Goal: Task Accomplishment & Management: Complete application form

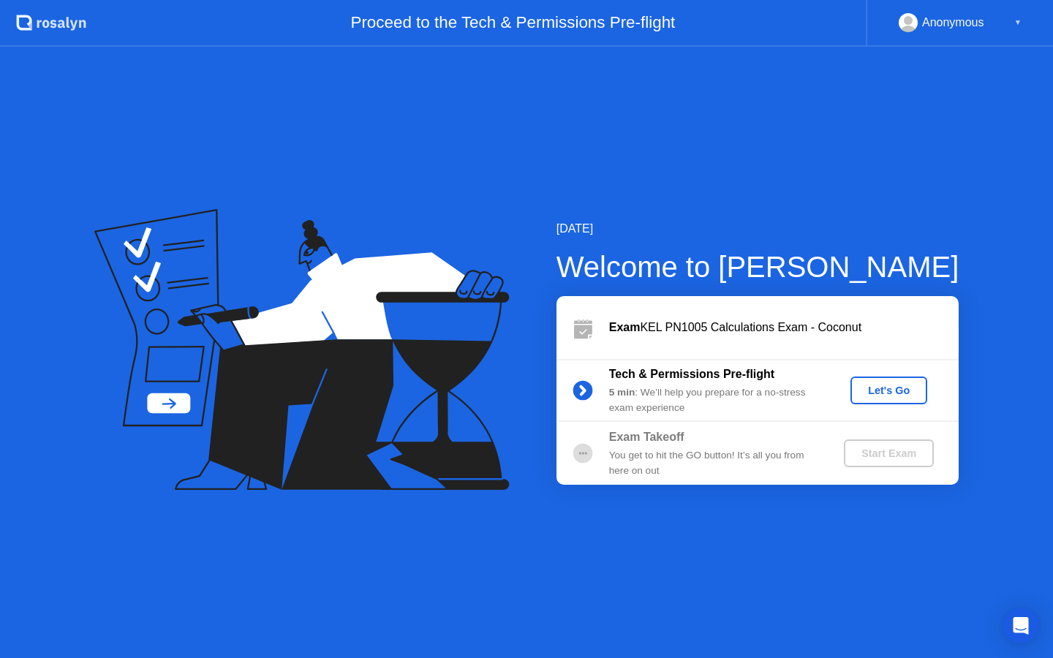
click at [873, 385] on div "Let's Go" at bounding box center [888, 391] width 65 height 12
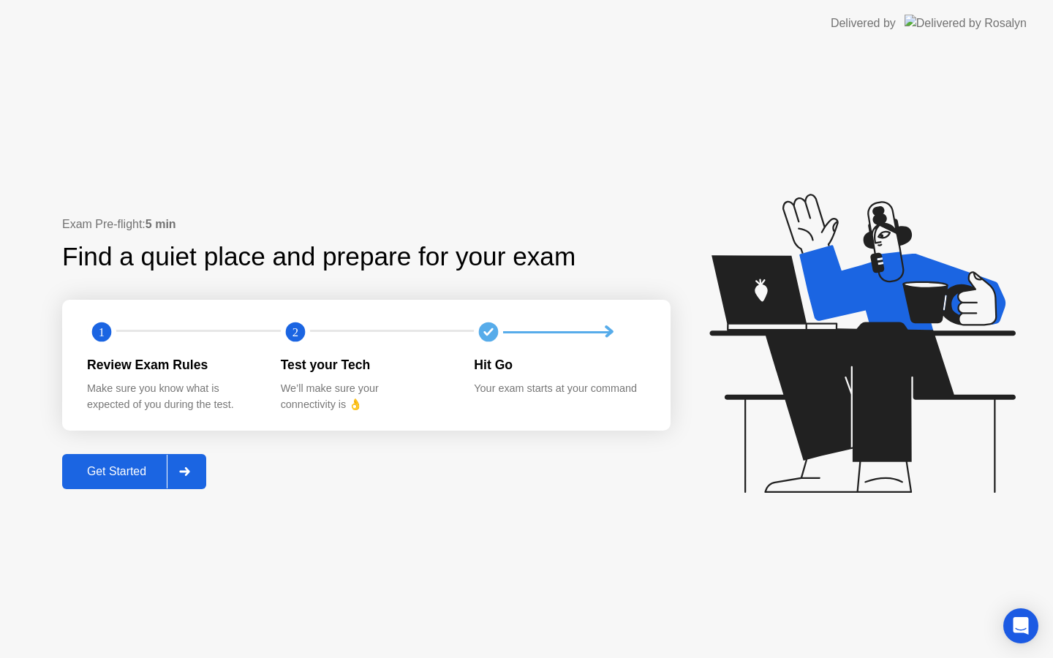
click at [128, 467] on div "Get Started" at bounding box center [117, 471] width 100 height 13
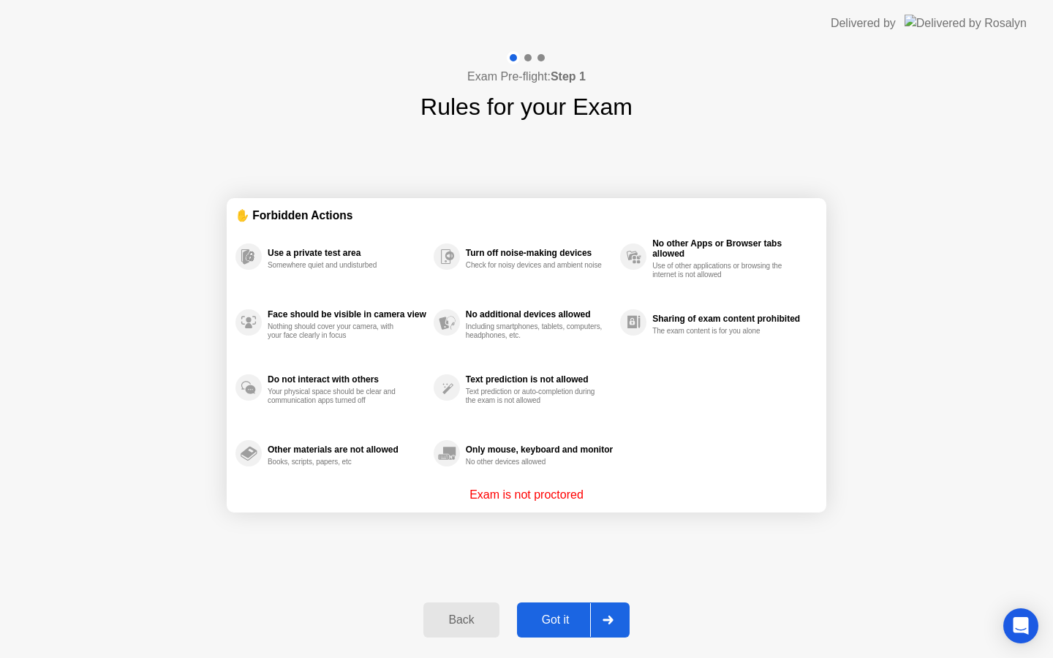
click at [541, 616] on div "Got it" at bounding box center [555, 620] width 69 height 13
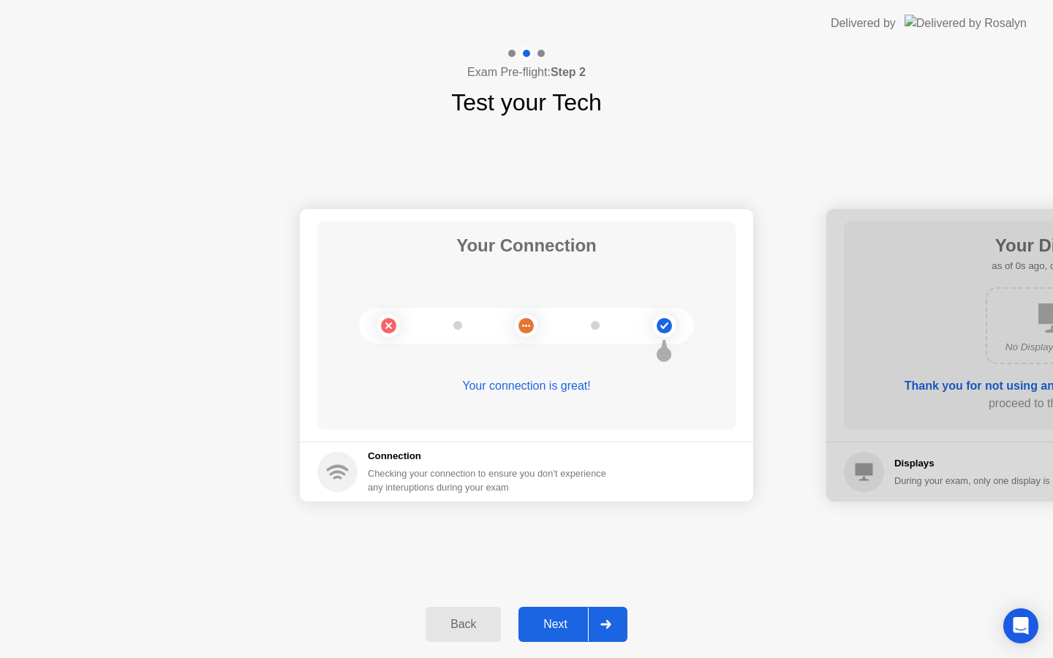
click at [548, 622] on div "Next" at bounding box center [555, 624] width 65 height 13
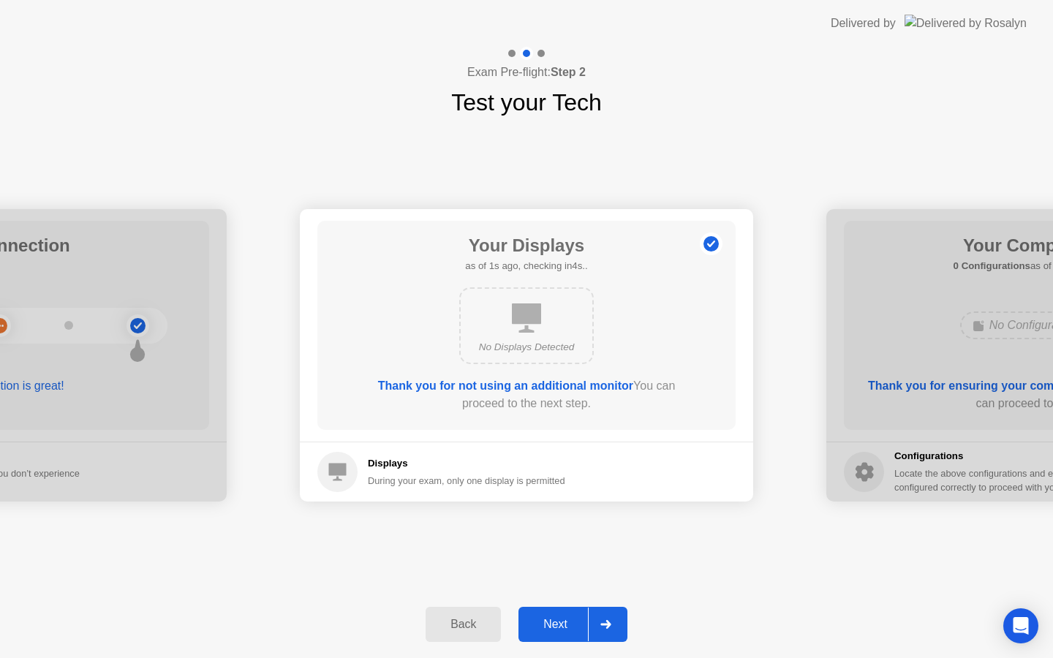
click at [548, 622] on div "Next" at bounding box center [555, 624] width 65 height 13
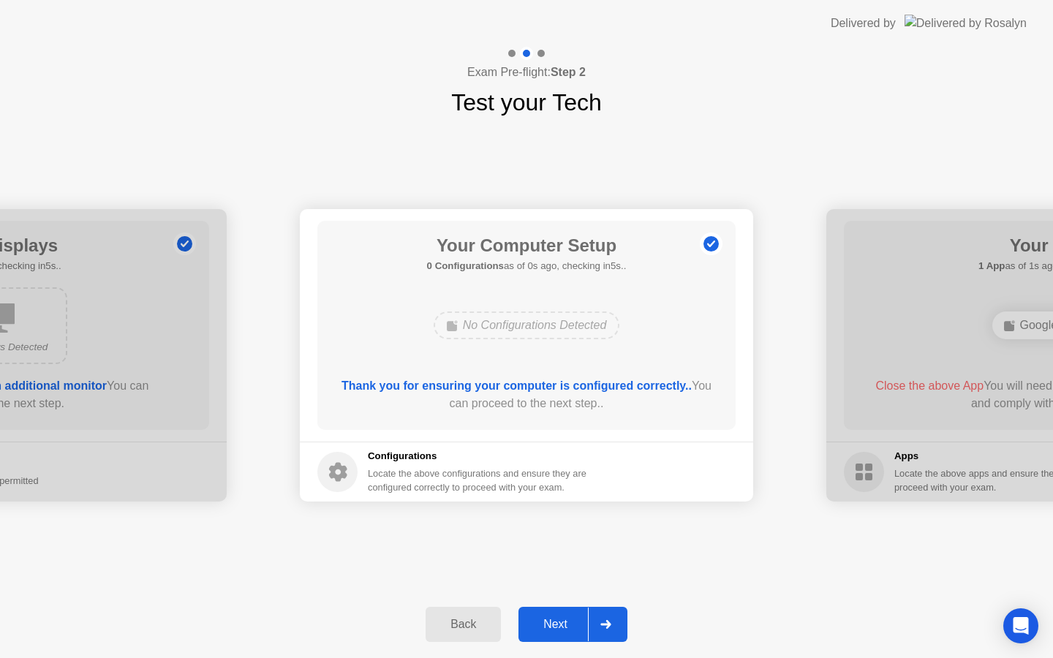
click at [548, 622] on div "Next" at bounding box center [555, 624] width 65 height 13
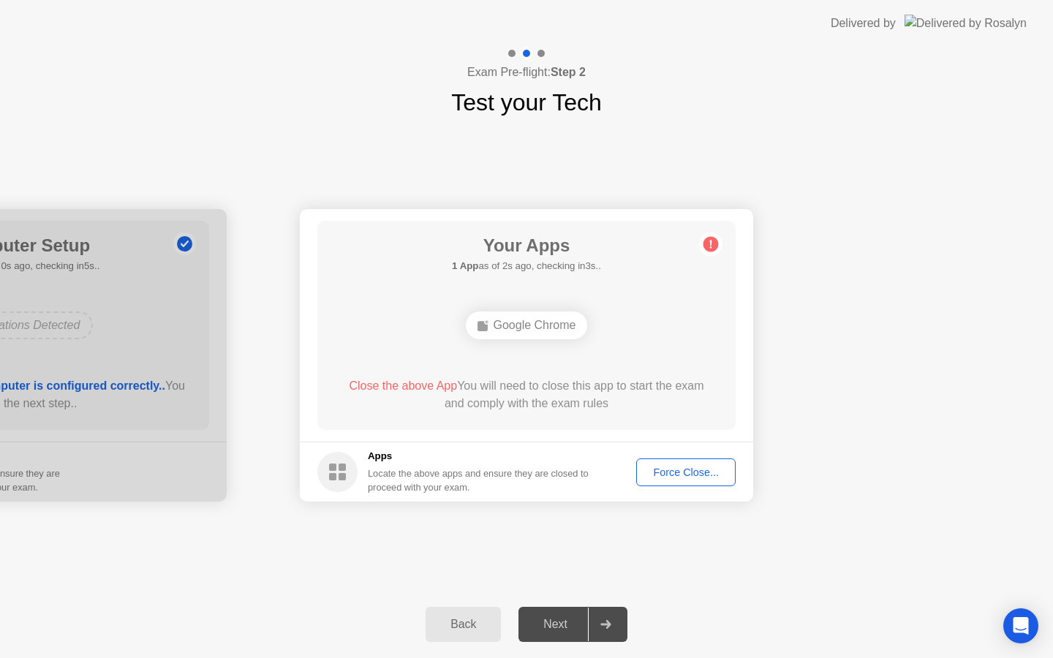
click at [684, 472] on div "Force Close..." at bounding box center [685, 473] width 89 height 12
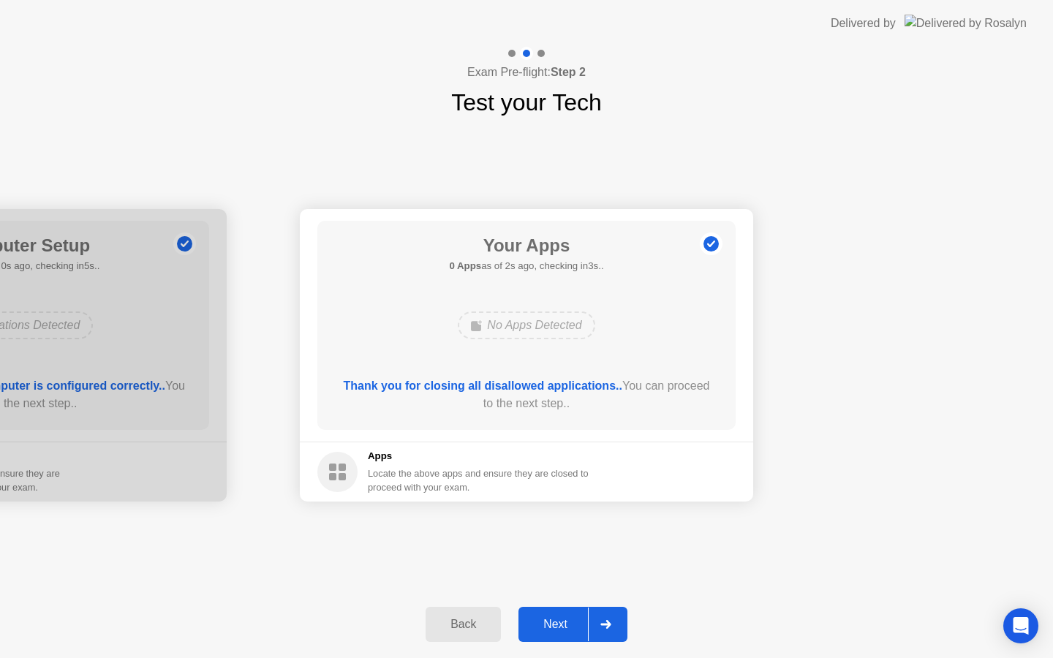
click at [551, 621] on div "Next" at bounding box center [555, 624] width 65 height 13
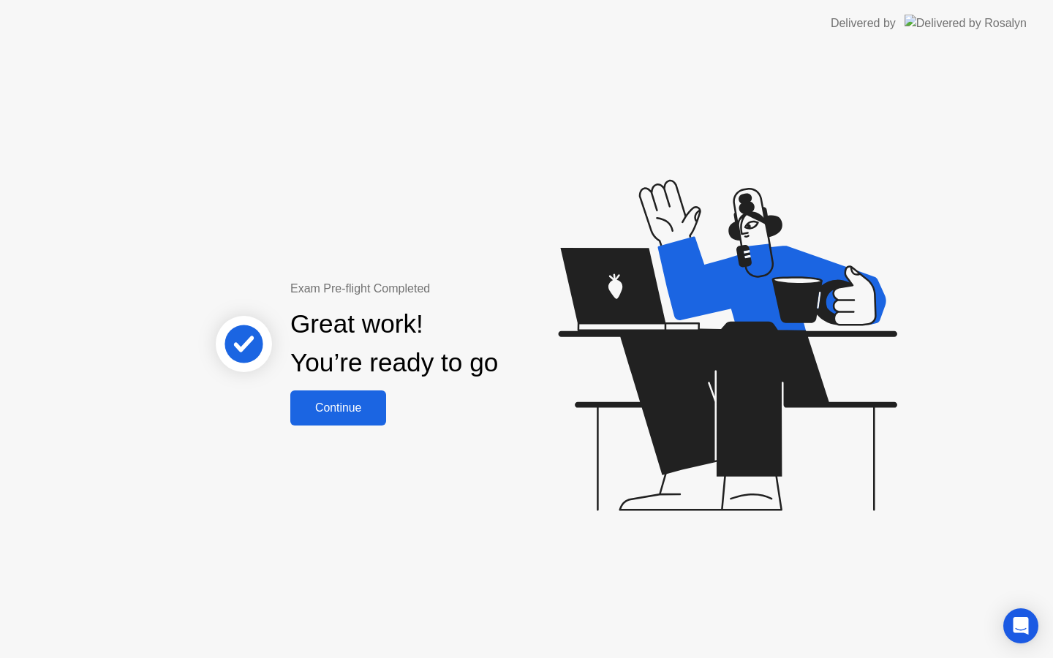
click at [356, 413] on div "Continue" at bounding box center [338, 408] width 87 height 13
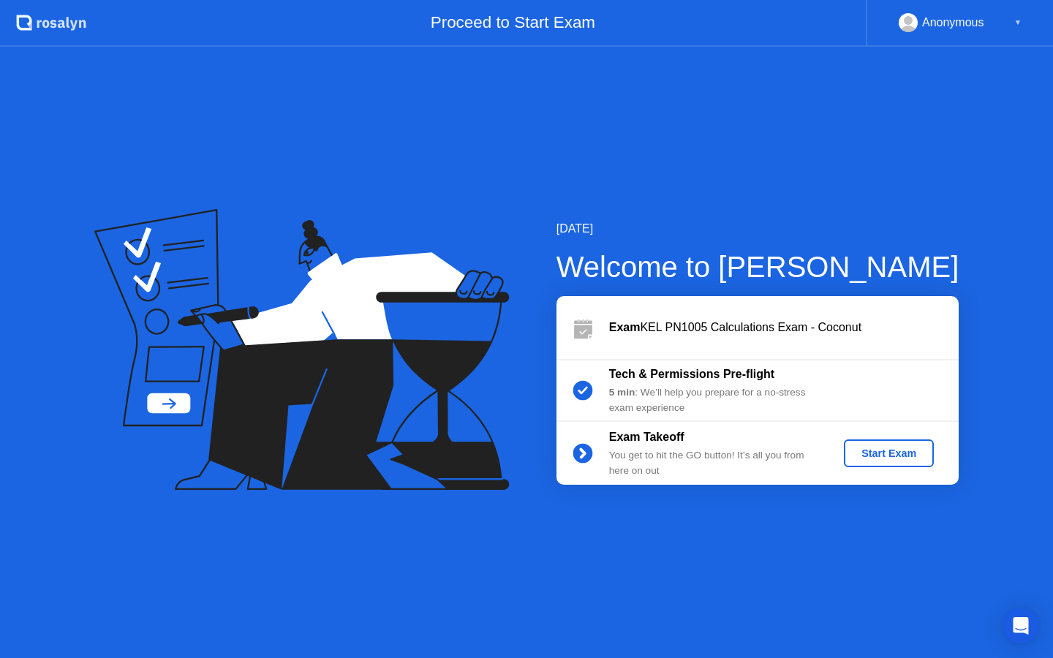
click at [861, 451] on div "Start Exam" at bounding box center [889, 454] width 78 height 12
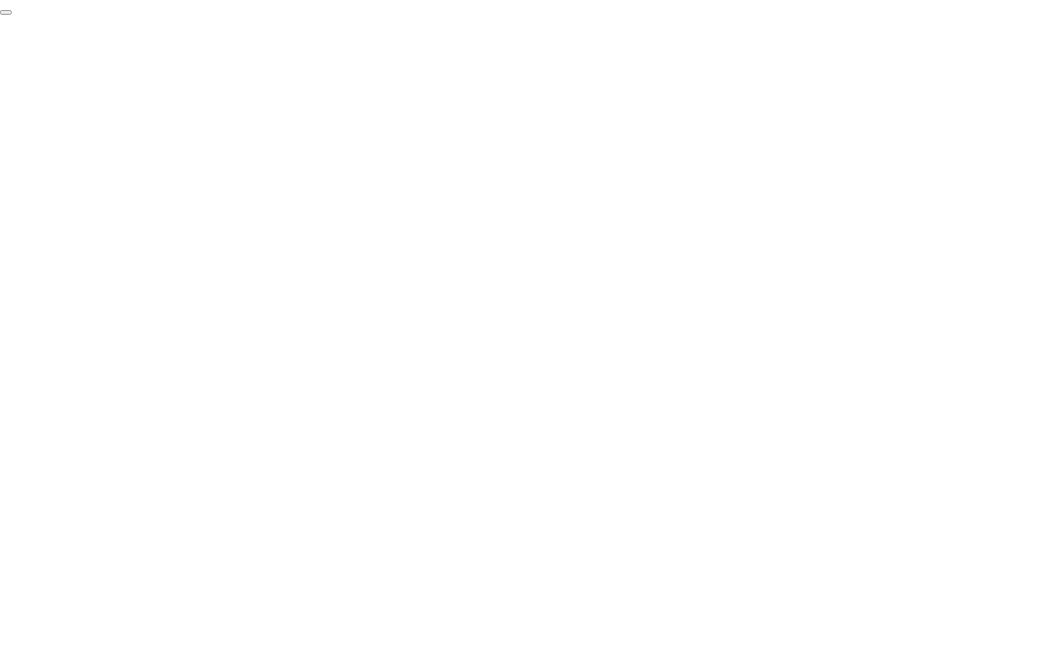
click div "End Proctoring Session"
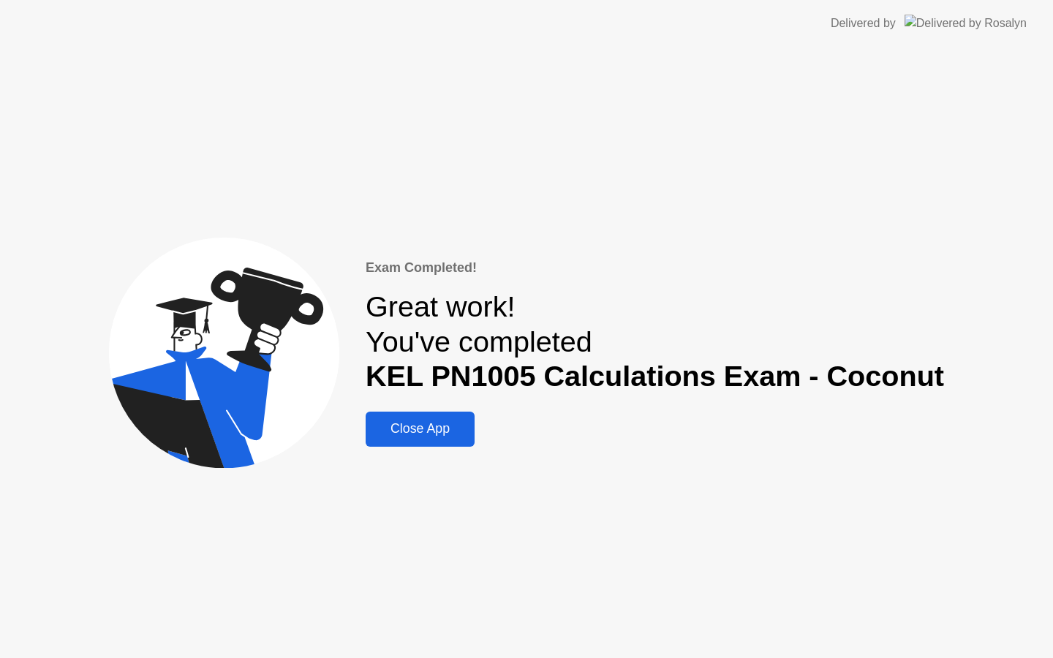
click at [465, 430] on div "Close App" at bounding box center [420, 428] width 100 height 15
